Goal: Book appointment/travel/reservation

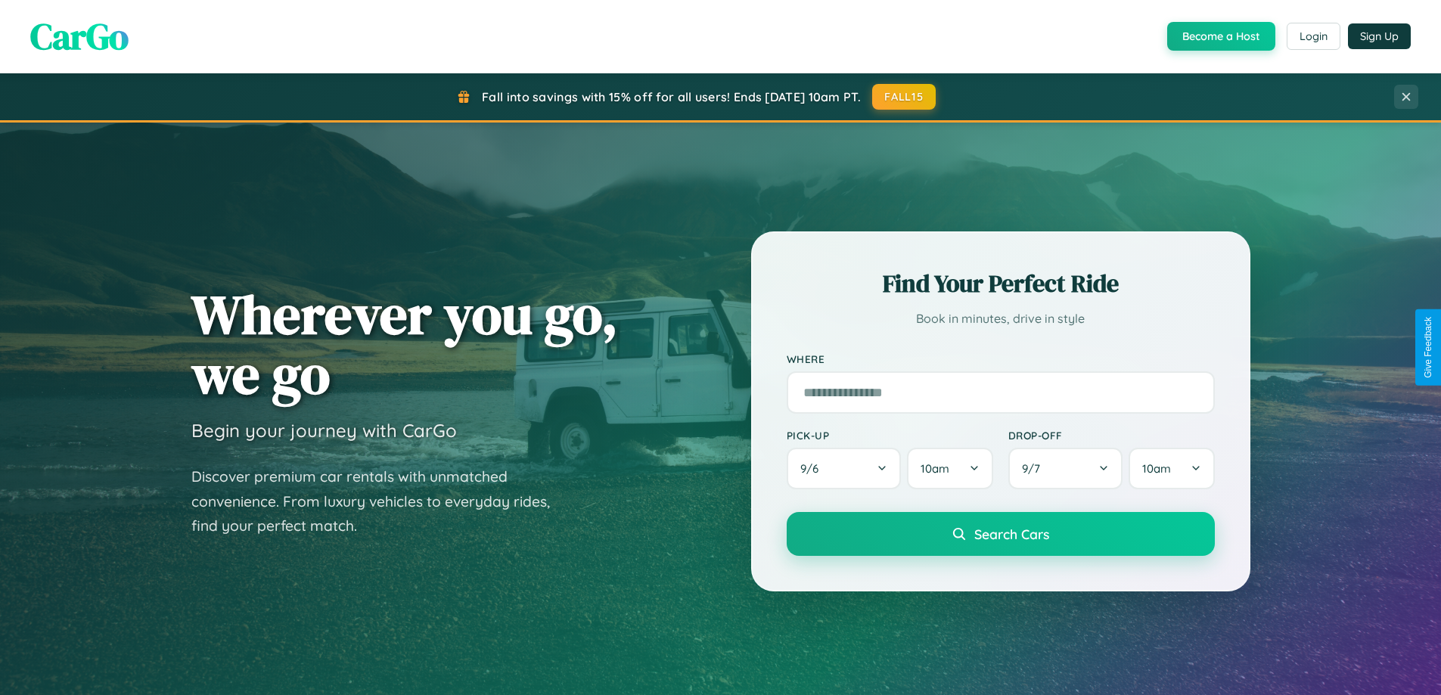
scroll to position [2430, 0]
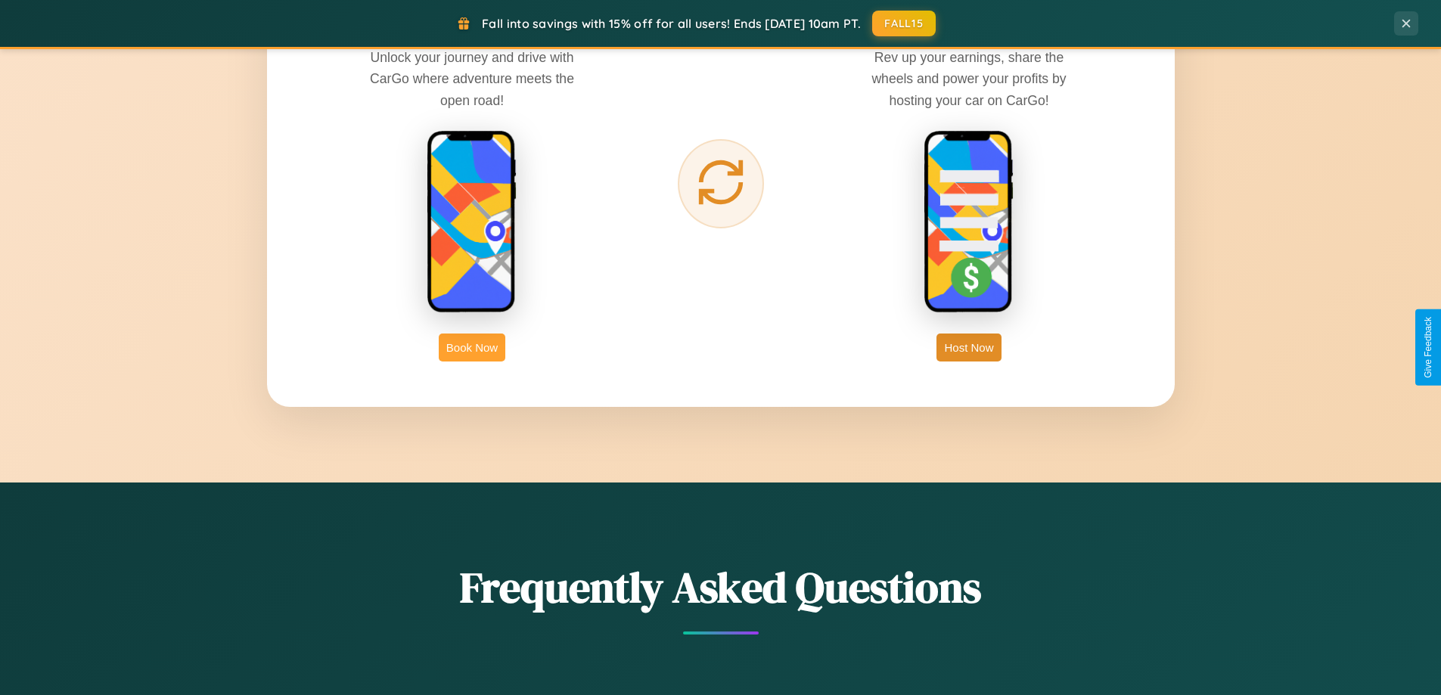
click at [472, 347] on button "Book Now" at bounding box center [472, 348] width 67 height 28
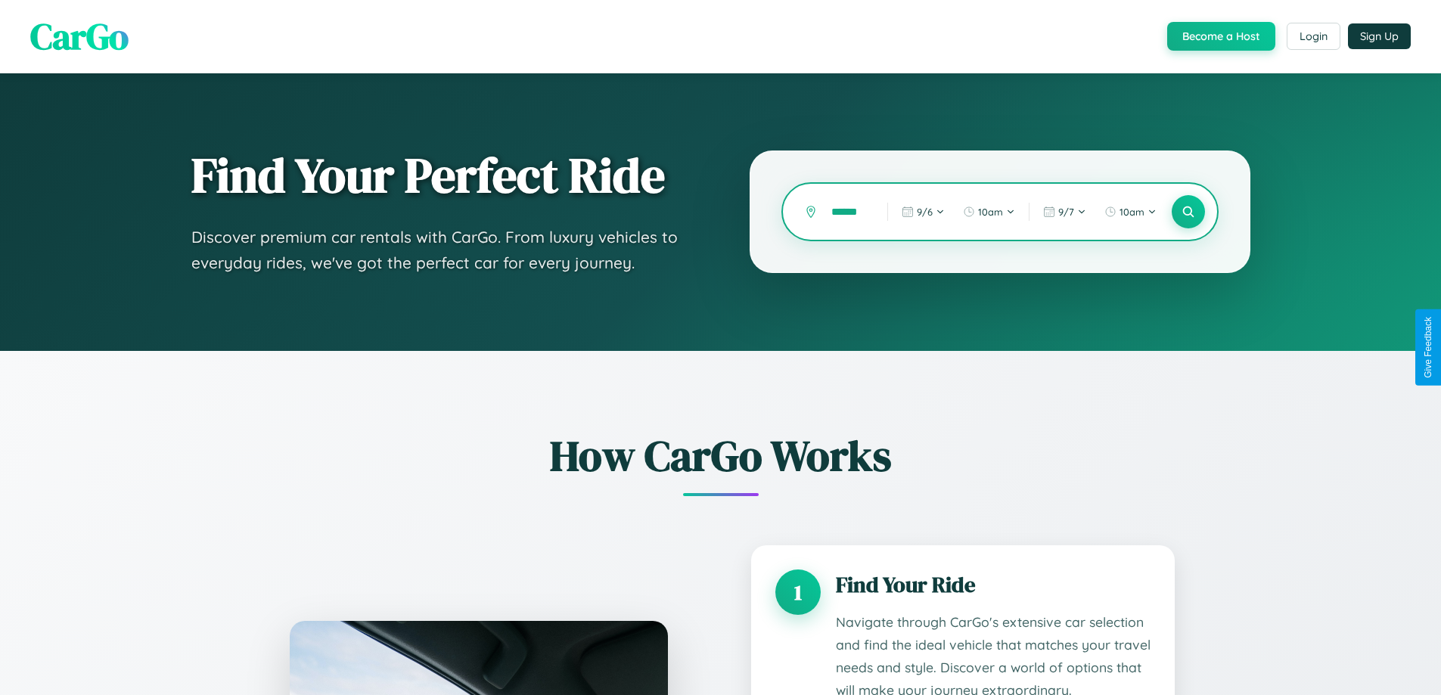
scroll to position [1260, 0]
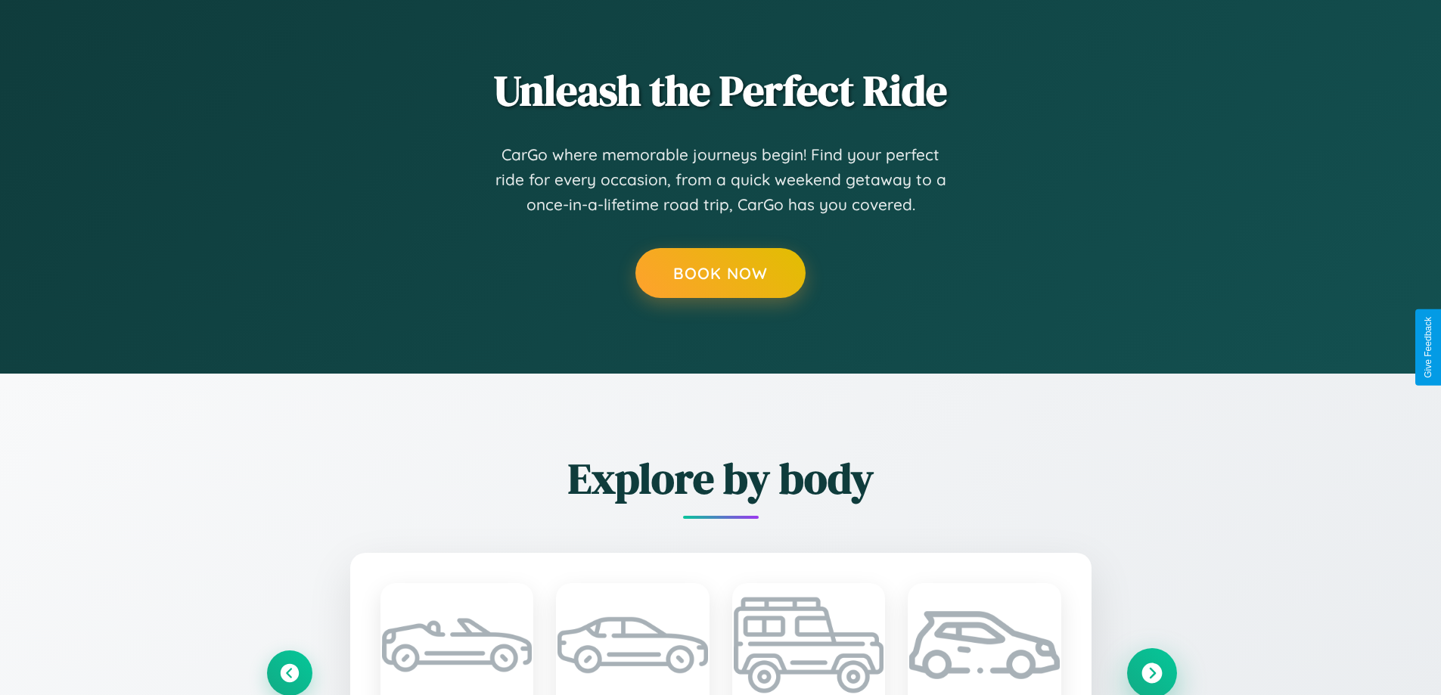
type input "******"
click at [1151, 672] on icon at bounding box center [1151, 672] width 20 height 20
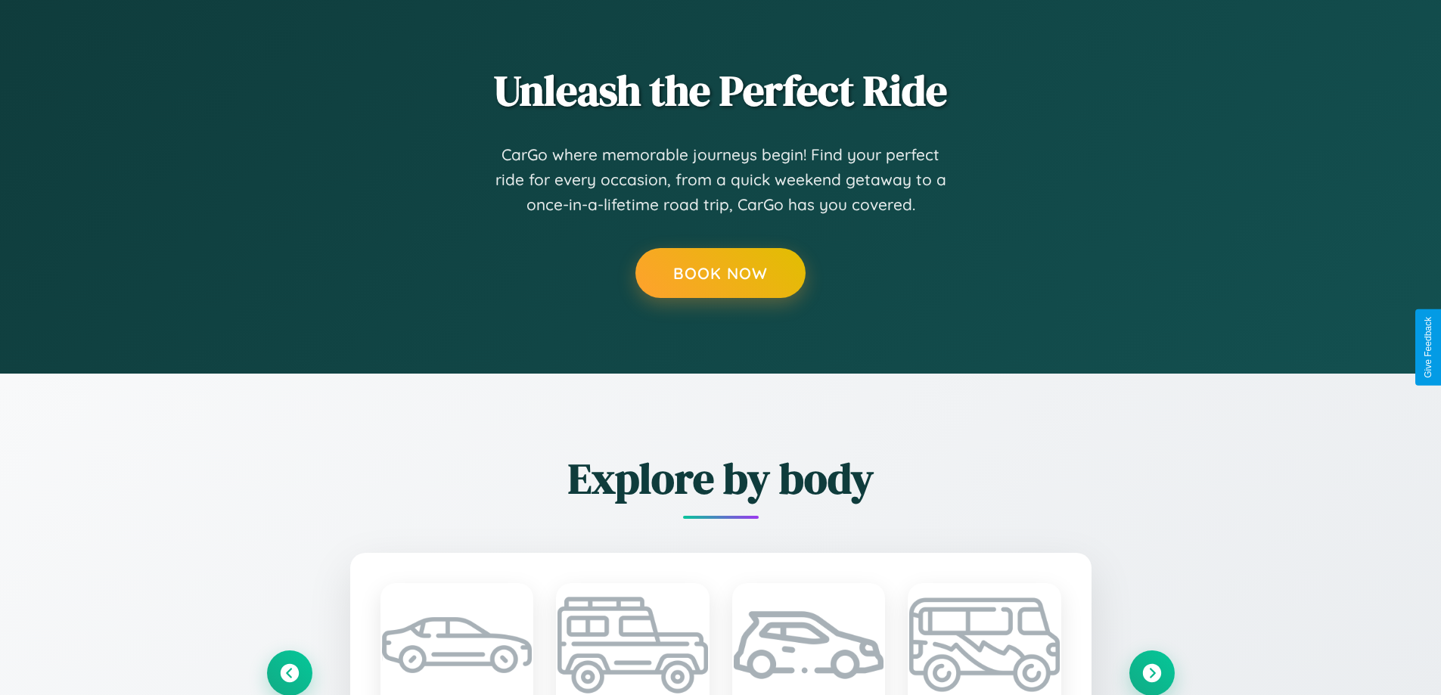
scroll to position [2401, 0]
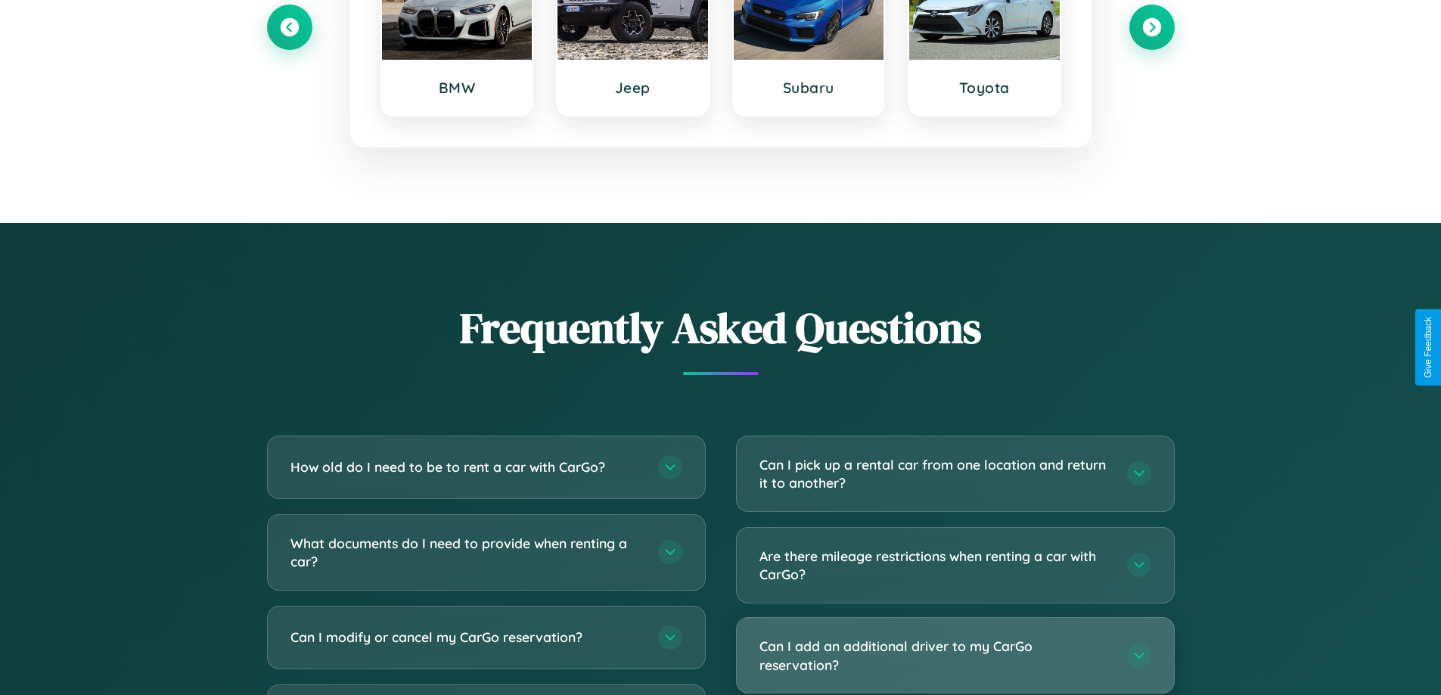
click at [954, 655] on h3 "Can I add an additional driver to my CarGo reservation?" at bounding box center [935, 655] width 352 height 37
